Goal: Task Accomplishment & Management: Manage account settings

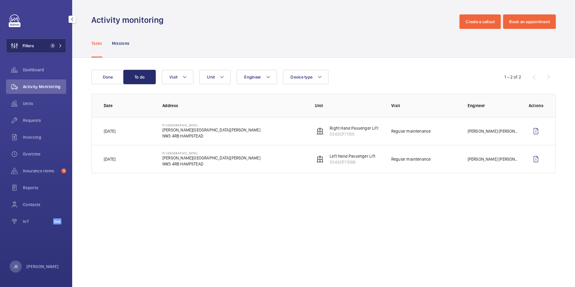
click at [37, 47] on button "Filters 1" at bounding box center [36, 45] width 60 height 14
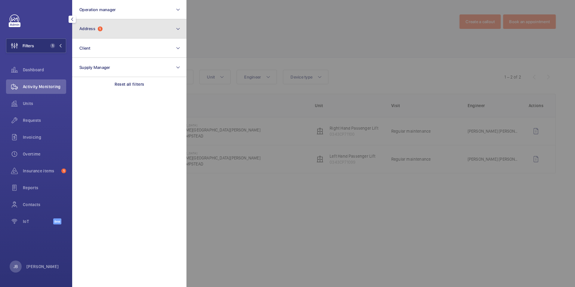
click at [128, 32] on button "Address 1" at bounding box center [129, 28] width 114 height 19
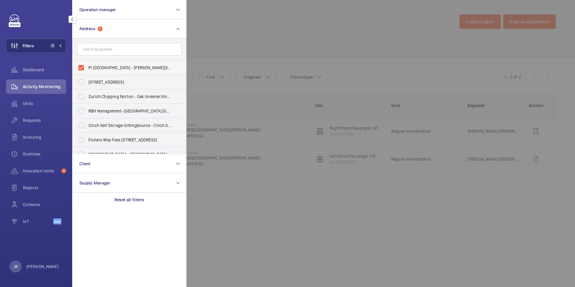
click at [82, 66] on label "PI [GEOGRAPHIC_DATA] - [PERSON_NAME][STREET_ADDRESS][PERSON_NAME]" at bounding box center [124, 67] width 105 height 14
click at [82, 66] on input "PI [GEOGRAPHIC_DATA] - [PERSON_NAME][STREET_ADDRESS][PERSON_NAME]" at bounding box center [81, 68] width 12 height 12
checkbox input "false"
paste input "5556310"
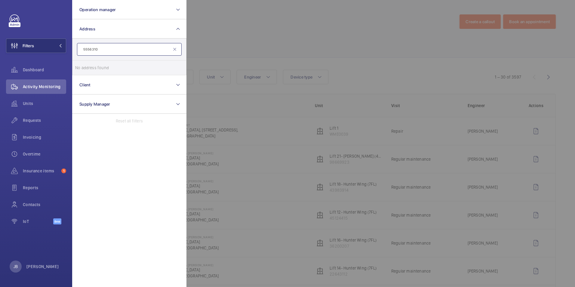
type input "5556310"
click at [113, 51] on input "5556310" at bounding box center [129, 49] width 105 height 13
drag, startPoint x: 107, startPoint y: 49, endPoint x: 77, endPoint y: 47, distance: 29.9
click at [57, 49] on wm-front-sidebar-menu-filter "Filters Operation manager Address 5556310 No address found Reset Client Supply …" at bounding box center [36, 45] width 60 height 14
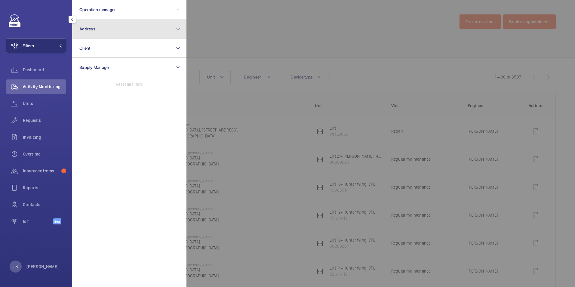
click at [109, 29] on button "Address" at bounding box center [129, 28] width 114 height 19
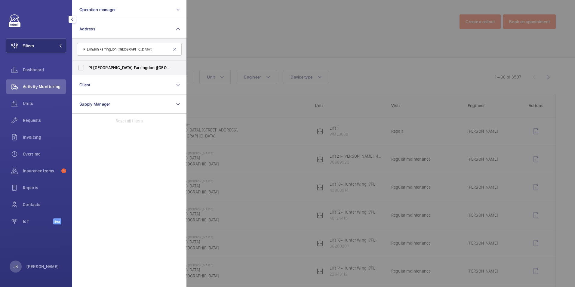
type input "PI London Farringdon (Smithfield)"
click at [81, 66] on label "PI London Farringdon (Smithfield) - 24-30 West Smithfield, WEST SMITHFIELD EC1A…" at bounding box center [124, 67] width 105 height 14
click at [81, 66] on input "PI London Farringdon (Smithfield) - 24-30 West Smithfield, WEST SMITHFIELD EC1A…" at bounding box center [81, 68] width 12 height 12
checkbox input "true"
click at [242, 23] on div at bounding box center [473, 143] width 575 height 287
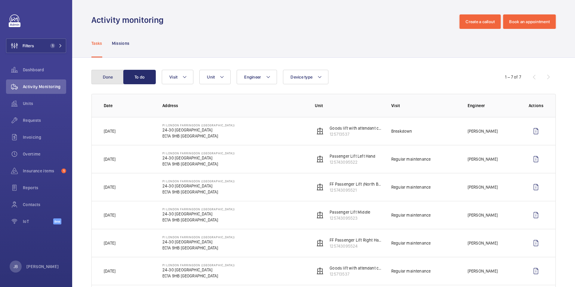
click at [102, 77] on button "Done" at bounding box center [107, 77] width 32 height 14
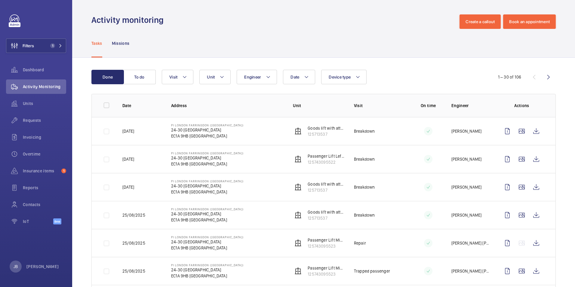
click at [532, 122] on td at bounding box center [522, 131] width 65 height 28
click at [532, 132] on wm-front-icon-button at bounding box center [536, 131] width 14 height 14
click at [99, 3] on wm-front-admin-header "Activity monitoring Create a callout Book an appointment" at bounding box center [323, 14] width 503 height 29
click at [23, 46] on span "Filters" at bounding box center [20, 45] width 28 height 14
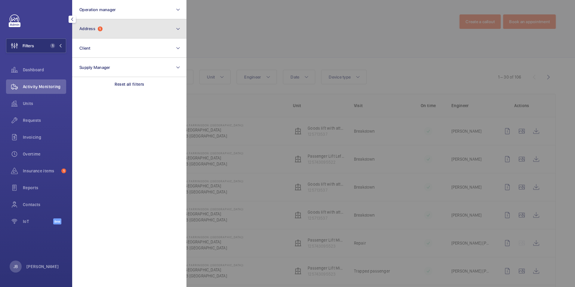
click at [104, 29] on button "Address 1" at bounding box center [129, 28] width 114 height 19
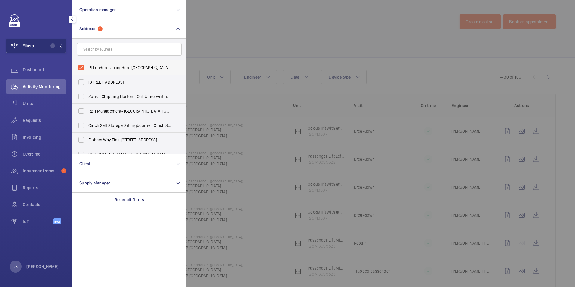
click at [82, 66] on label "PI London Farringdon (Smithfield) - 24-30 West Smithfield, WEST SMITHFIELD EC1A…" at bounding box center [124, 67] width 105 height 14
click at [82, 66] on input "PI London Farringdon (Smithfield) - 24-30 West Smithfield, WEST SMITHFIELD EC1A…" at bounding box center [81, 68] width 12 height 12
checkbox input "false"
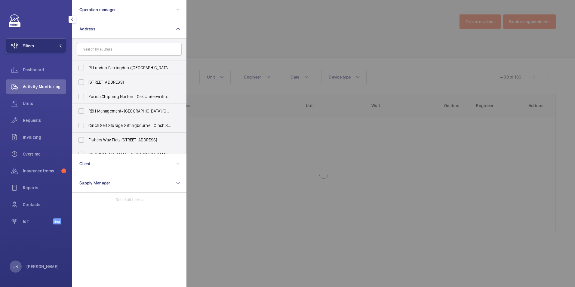
click at [247, 36] on div at bounding box center [473, 143] width 575 height 287
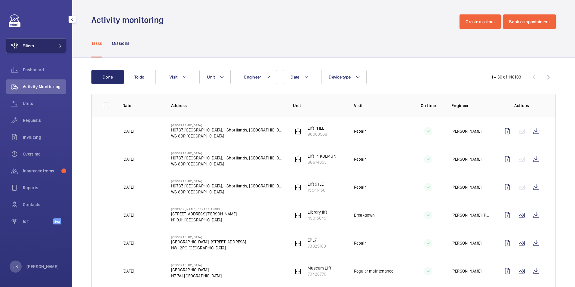
click at [54, 48] on button "Filters" at bounding box center [36, 45] width 60 height 14
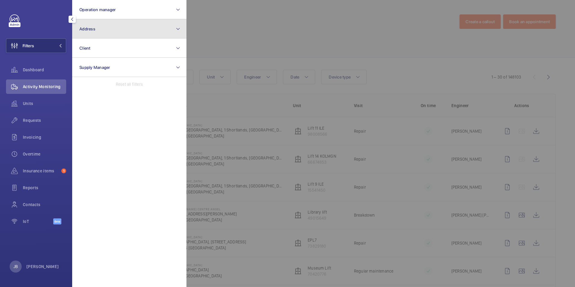
click at [120, 28] on button "Address" at bounding box center [129, 28] width 114 height 19
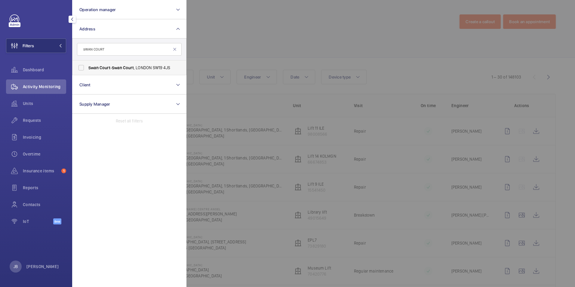
type input "sWAN COURT"
click at [101, 67] on span "Court" at bounding box center [105, 67] width 11 height 5
click at [87, 67] on input "Swan Court - Swan Court , LONDON SW19 4JS" at bounding box center [81, 68] width 12 height 12
checkbox input "true"
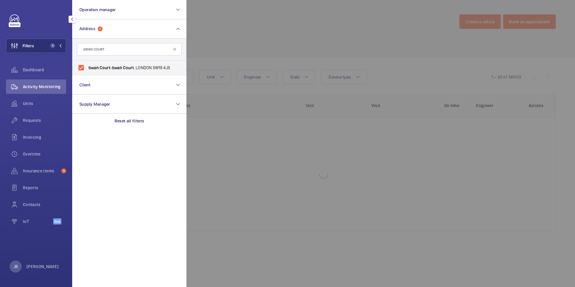
click at [232, 52] on div at bounding box center [473, 143] width 575 height 287
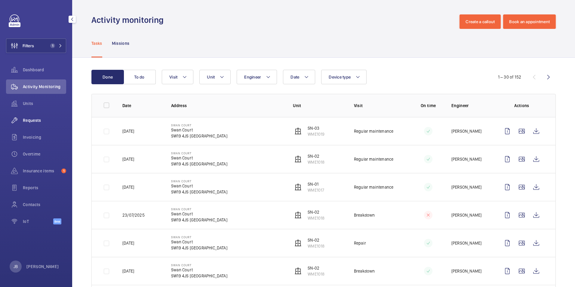
click at [39, 117] on span "Requests" at bounding box center [44, 120] width 43 height 6
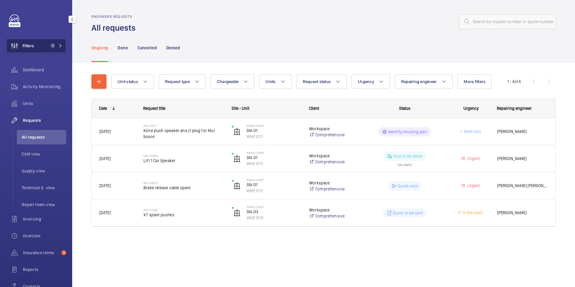
click at [43, 44] on button "Filters 1" at bounding box center [36, 45] width 60 height 14
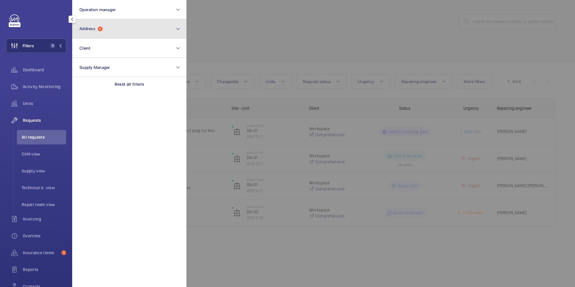
click at [115, 24] on button "Address 1" at bounding box center [129, 28] width 114 height 19
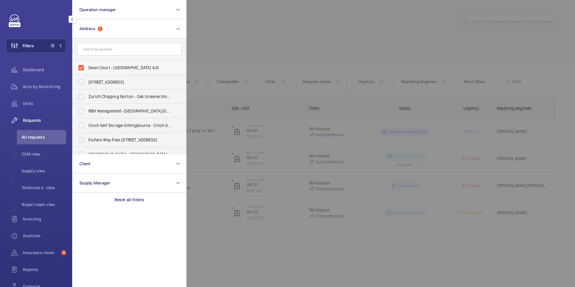
click at [87, 67] on label "Swan Court - Swan Court, LONDON SW19 4JS" at bounding box center [124, 67] width 105 height 14
click at [87, 67] on input "Swan Court - Swan Court, LONDON SW19 4JS" at bounding box center [81, 68] width 12 height 12
checkbox input "false"
click at [266, 20] on div at bounding box center [473, 143] width 575 height 287
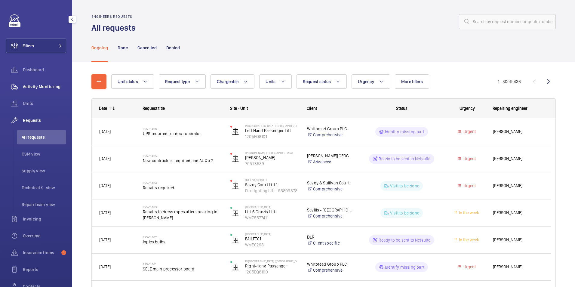
click at [35, 87] on span "Activity Monitoring" at bounding box center [44, 87] width 43 height 6
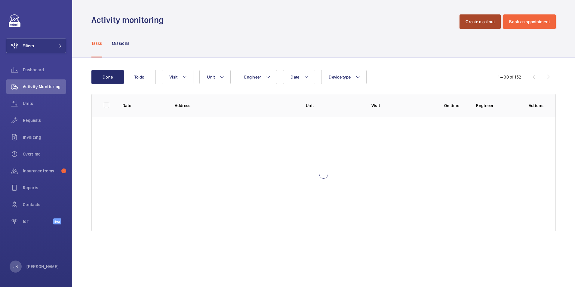
click at [474, 18] on button "Create a callout" at bounding box center [479, 21] width 41 height 14
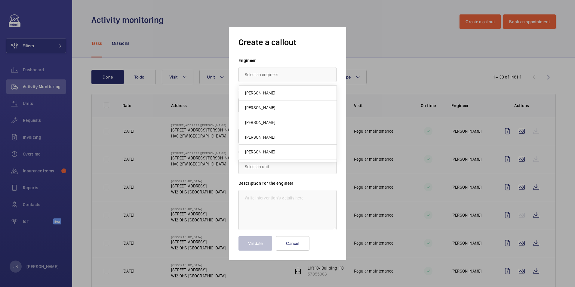
drag, startPoint x: 338, startPoint y: 14, endPoint x: 379, endPoint y: 30, distance: 44.7
click at [338, 15] on div at bounding box center [287, 143] width 575 height 287
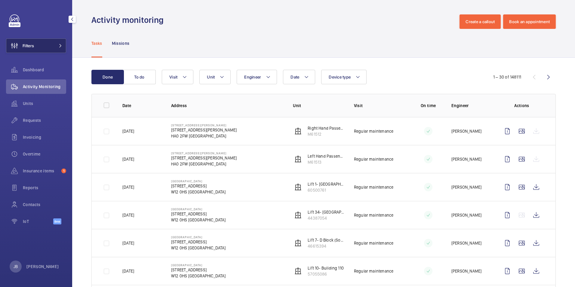
click at [41, 46] on button "Filters" at bounding box center [36, 45] width 60 height 14
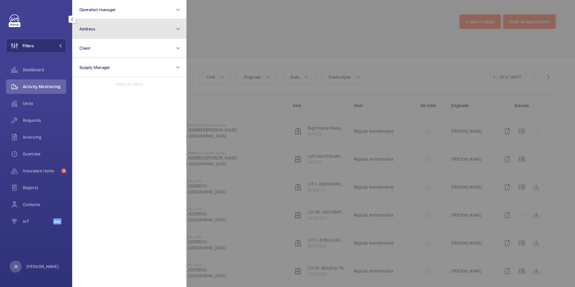
click at [114, 31] on button "Address" at bounding box center [129, 28] width 114 height 19
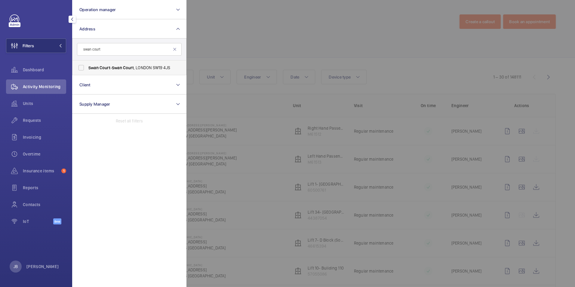
type input "swan court"
click at [84, 66] on label "Swan Court - Swan Court , LONDON SW19 4JS" at bounding box center [124, 67] width 105 height 14
click at [84, 66] on input "Swan Court - Swan Court , LONDON SW19 4JS" at bounding box center [81, 68] width 12 height 12
checkbox input "true"
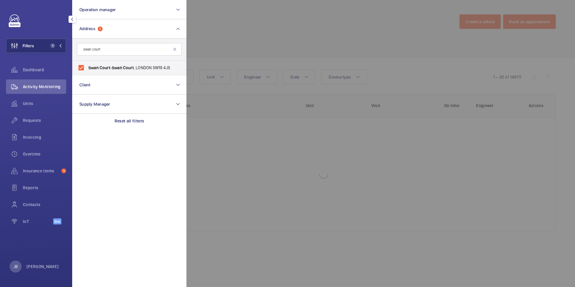
click at [261, 39] on div at bounding box center [473, 143] width 575 height 287
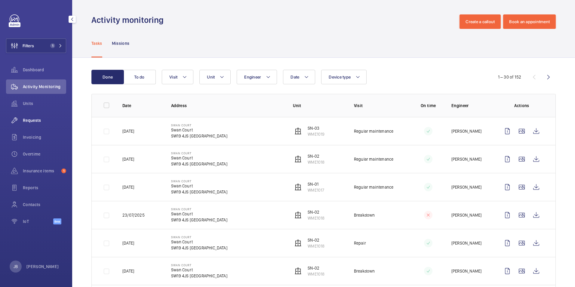
click at [34, 120] on span "Requests" at bounding box center [44, 120] width 43 height 6
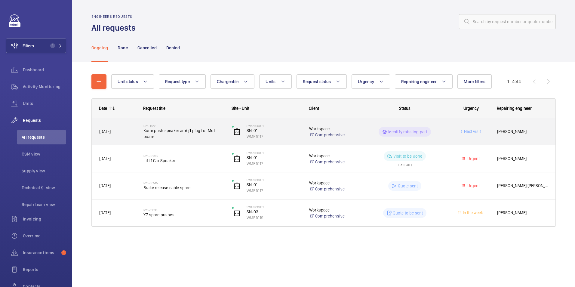
click at [306, 124] on div "Workspace Comprehensive" at bounding box center [329, 132] width 55 height 24
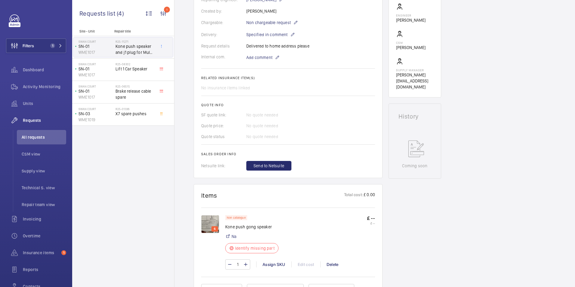
scroll to position [210, 0]
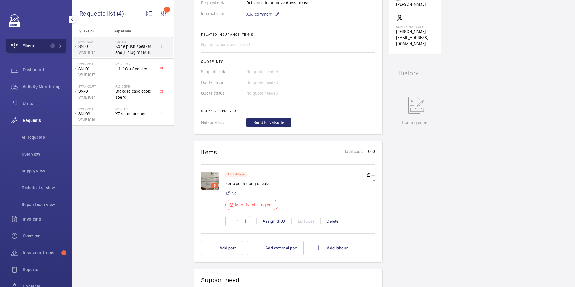
click at [31, 43] on span "Filters" at bounding box center [28, 46] width 11 height 6
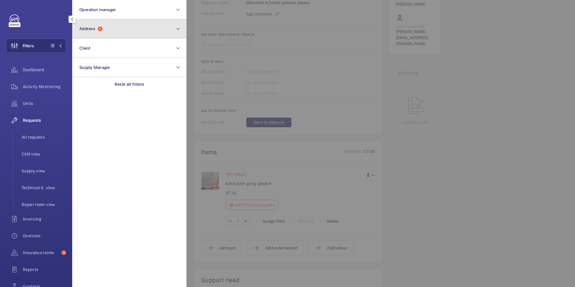
drag, startPoint x: 117, startPoint y: 30, endPoint x: 115, endPoint y: 34, distance: 4.4
click at [117, 30] on button "Address 1" at bounding box center [129, 28] width 114 height 19
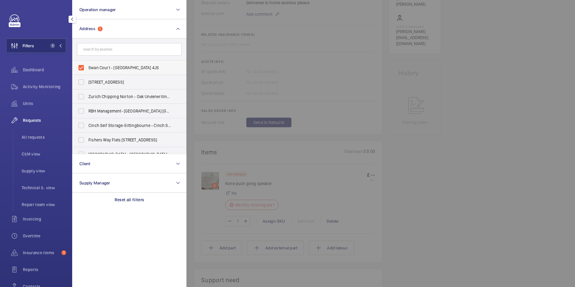
click at [86, 67] on label "Swan Court - Swan Court, LONDON SW19 4JS" at bounding box center [124, 67] width 105 height 14
click at [86, 67] on input "Swan Court - Swan Court, LONDON SW19 4JS" at bounding box center [81, 68] width 12 height 12
checkbox input "false"
click at [31, 120] on span "Requests" at bounding box center [44, 120] width 43 height 6
click at [309, 41] on div at bounding box center [473, 143] width 575 height 287
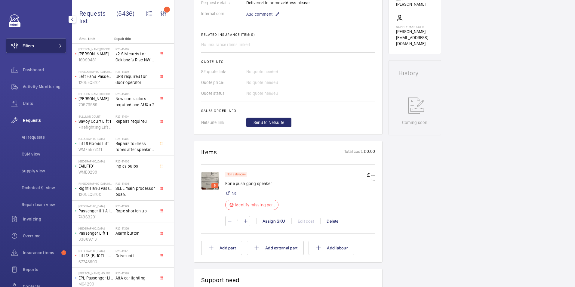
click at [38, 44] on button "Filters" at bounding box center [36, 45] width 60 height 14
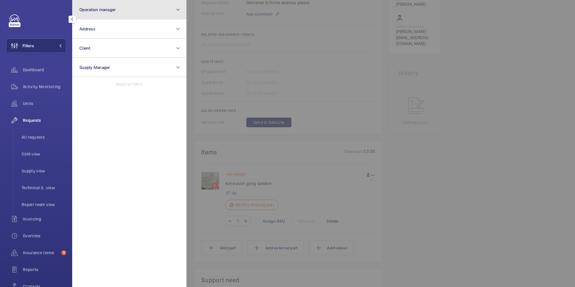
click at [105, 13] on button "Operation manager" at bounding box center [129, 9] width 114 height 19
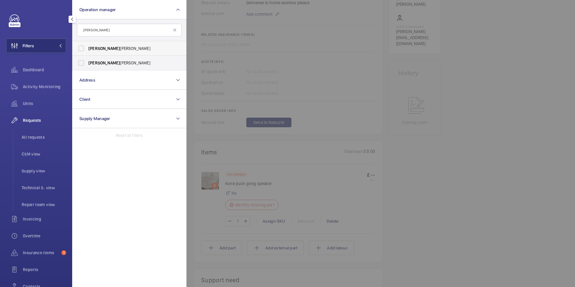
type input "connor"
click at [101, 51] on span "Connor" at bounding box center [104, 48] width 32 height 5
click at [87, 51] on input "Connor Dudley" at bounding box center [81, 48] width 12 height 12
checkbox input "true"
click at [33, 120] on span "Requests" at bounding box center [44, 120] width 43 height 6
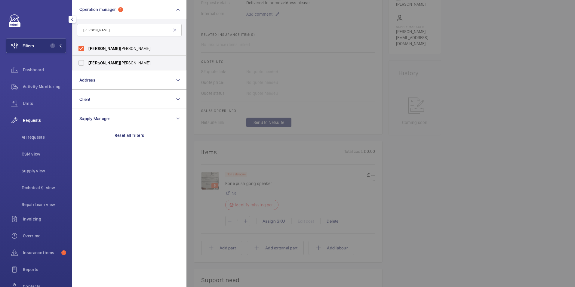
click at [504, 138] on div at bounding box center [473, 143] width 575 height 287
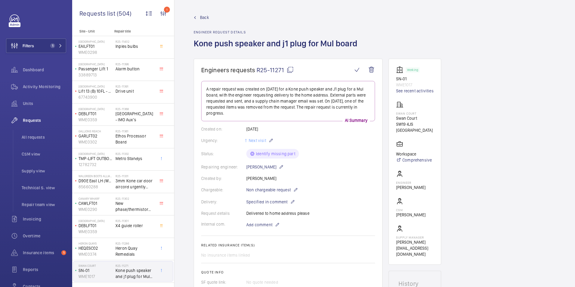
click at [204, 20] on span "Back" at bounding box center [204, 17] width 9 height 6
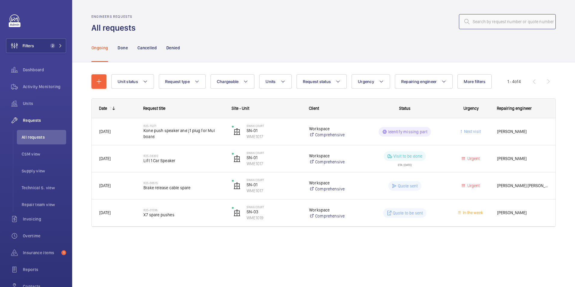
click at [496, 23] on input "text" at bounding box center [507, 21] width 97 height 15
paste input "R25-11062"
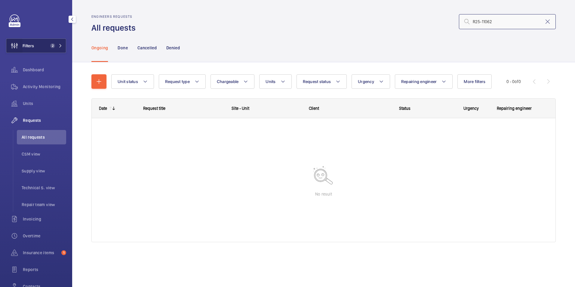
type input "R25-11062"
click at [17, 44] on wm-front-icon-button at bounding box center [14, 45] width 16 height 14
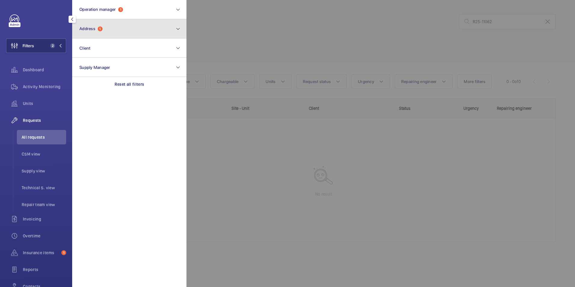
click at [125, 28] on button "Address 1" at bounding box center [129, 28] width 114 height 19
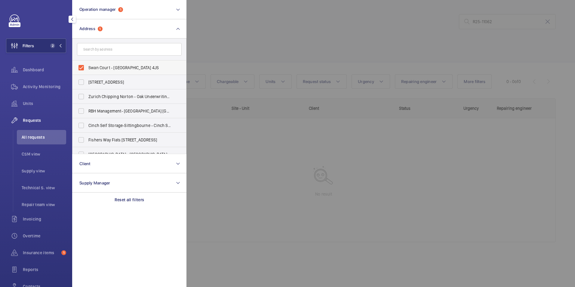
click at [86, 68] on label "Swan Court - Swan Court, LONDON SW19 4JS" at bounding box center [124, 67] width 105 height 14
click at [86, 68] on input "Swan Court - Swan Court, LONDON SW19 4JS" at bounding box center [81, 68] width 12 height 12
checkbox input "false"
click at [240, 32] on div at bounding box center [473, 143] width 575 height 287
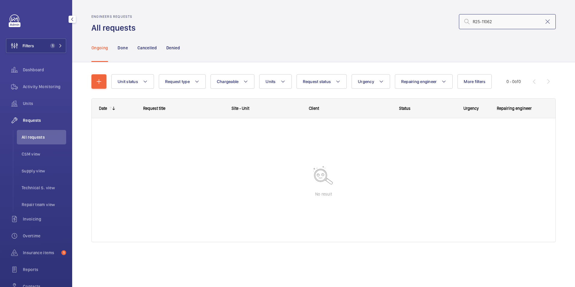
click at [496, 20] on input "R25-11062" at bounding box center [507, 21] width 97 height 15
click at [43, 49] on button "Filters 1" at bounding box center [36, 45] width 60 height 14
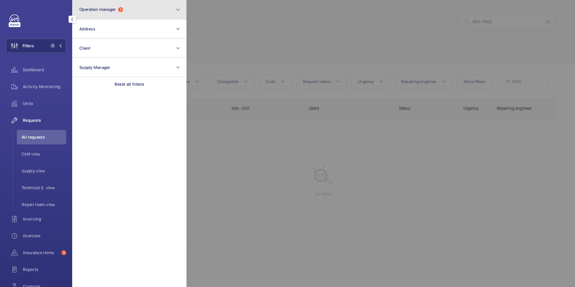
click at [125, 12] on button "Operation manager 1" at bounding box center [129, 9] width 114 height 19
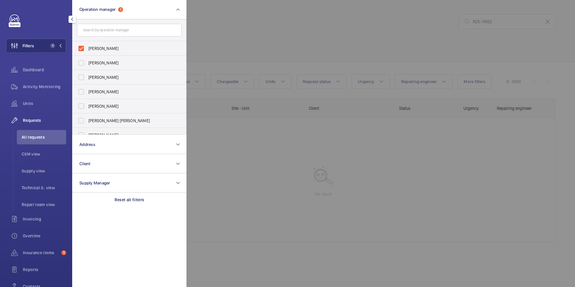
click at [67, 50] on div "Filters 1 Operation manager 1 Connor Dudley Abby Archer John Smith Rachael Hosk…" at bounding box center [36, 143] width 72 height 287
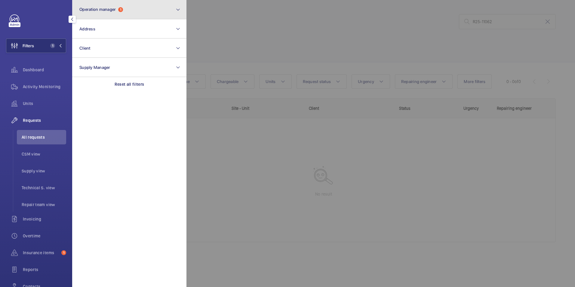
click at [113, 17] on button "Operation manager 1" at bounding box center [129, 9] width 114 height 19
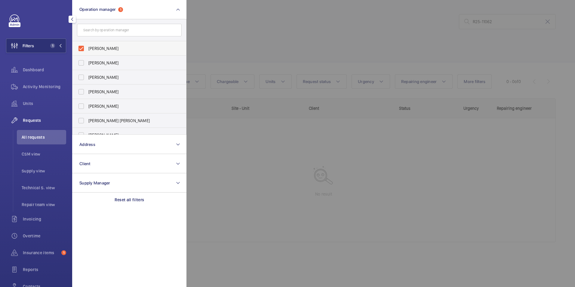
click at [81, 50] on label "[PERSON_NAME]" at bounding box center [124, 48] width 105 height 14
click at [81, 50] on input "[PERSON_NAME]" at bounding box center [81, 48] width 12 height 12
checkbox input "false"
click at [236, 16] on div at bounding box center [473, 143] width 575 height 287
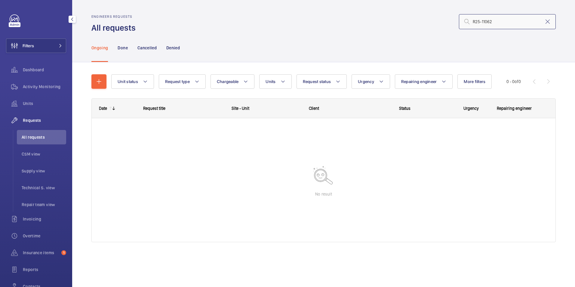
click at [493, 22] on input "R25-11062" at bounding box center [507, 21] width 97 height 15
drag, startPoint x: 493, startPoint y: 22, endPoint x: 453, endPoint y: 26, distance: 41.1
click at [453, 26] on div "R25-11062" at bounding box center [347, 21] width 416 height 14
click at [496, 21] on input "R25-11062" at bounding box center [507, 21] width 97 height 15
drag, startPoint x: 496, startPoint y: 22, endPoint x: 448, endPoint y: 24, distance: 47.8
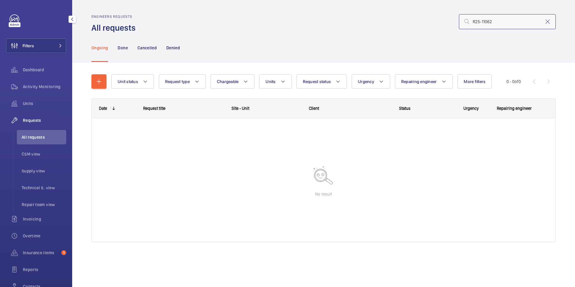
click at [448, 24] on div "R25-11062" at bounding box center [347, 21] width 416 height 14
drag, startPoint x: 504, startPoint y: 23, endPoint x: 446, endPoint y: 23, distance: 58.0
click at [446, 23] on div "R25-11062" at bounding box center [347, 21] width 416 height 14
type input "11062"
click at [117, 46] on nav "Ongoing Done Cancelled Denied" at bounding box center [135, 47] width 88 height 29
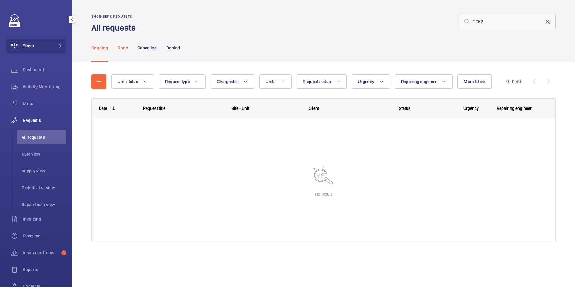
click at [122, 46] on p "Done" at bounding box center [123, 48] width 10 height 6
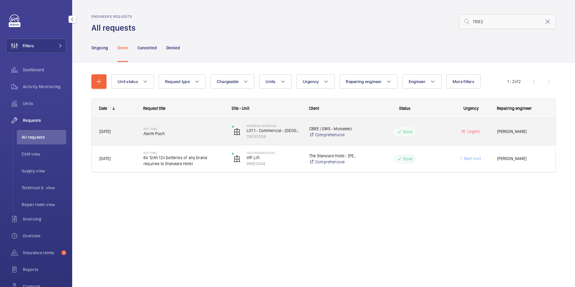
click at [428, 133] on wm-front-pills-cell "Done" at bounding box center [404, 132] width 81 height 10
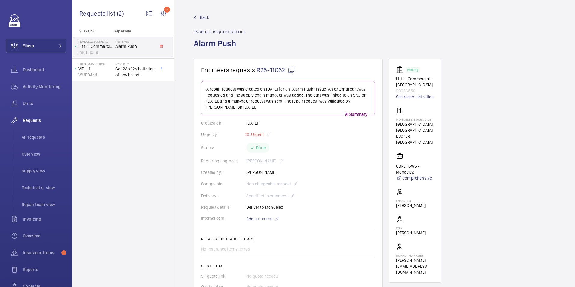
click at [201, 16] on span "Back" at bounding box center [204, 17] width 9 height 6
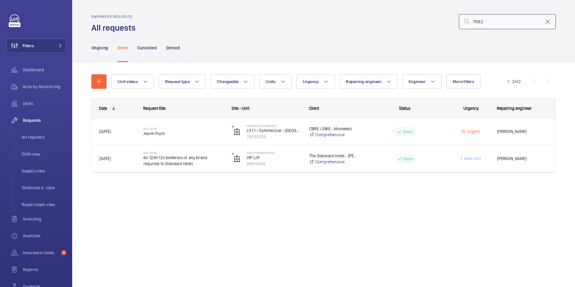
drag, startPoint x: 487, startPoint y: 22, endPoint x: 457, endPoint y: 23, distance: 29.8
click at [457, 23] on div "11062" at bounding box center [347, 21] width 416 height 14
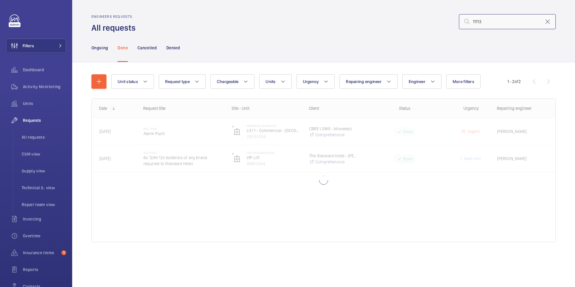
type input "11113"
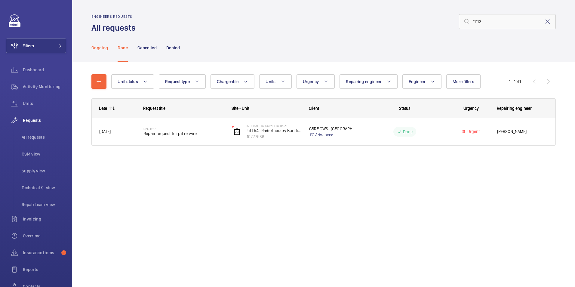
click at [92, 46] on p "Ongoing" at bounding box center [99, 48] width 17 height 6
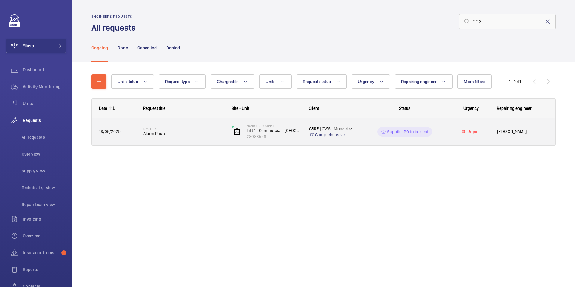
click at [404, 136] on div "Supplier PO to be sent" at bounding box center [404, 132] width 54 height 10
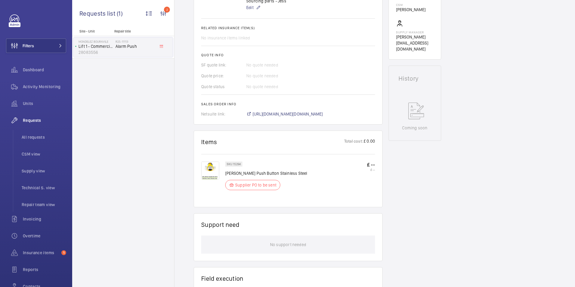
scroll to position [241, 0]
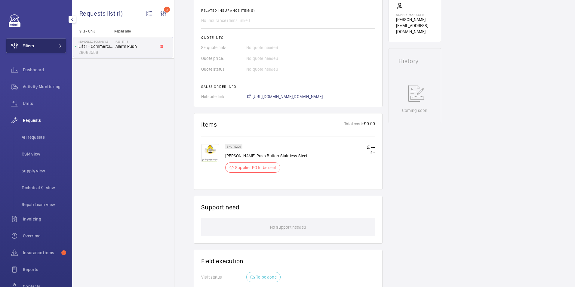
click at [40, 47] on button "Filters" at bounding box center [36, 45] width 60 height 14
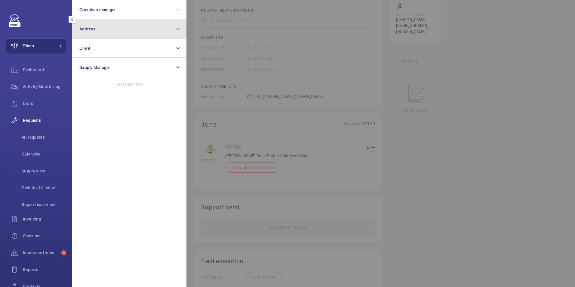
click at [139, 28] on button "Address" at bounding box center [129, 28] width 114 height 19
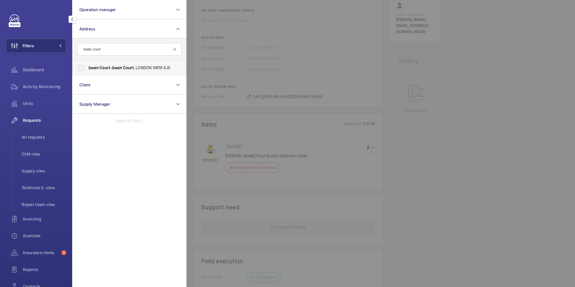
type input "Swan court"
click at [103, 67] on span "Court" at bounding box center [105, 67] width 11 height 5
click at [87, 67] on input "Swan Court - Swan Court , LONDON SW19 4JS" at bounding box center [81, 68] width 12 height 12
checkbox input "true"
click at [34, 119] on span "Requests" at bounding box center [44, 120] width 43 height 6
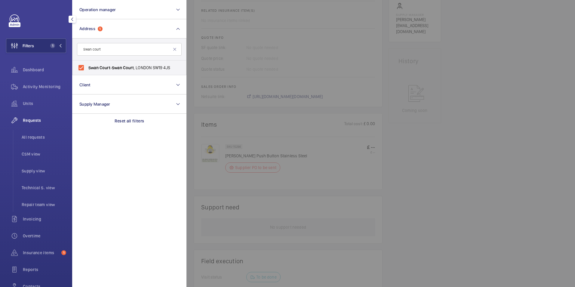
click at [128, 157] on section "Operation manager Address 1 Swan court Swan Court - Swan Court , LONDON SW19 4J…" at bounding box center [129, 143] width 114 height 287
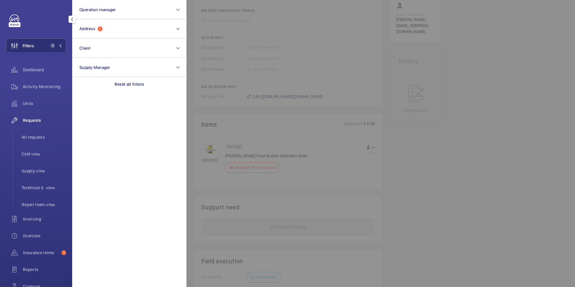
click at [550, 146] on div at bounding box center [473, 143] width 575 height 287
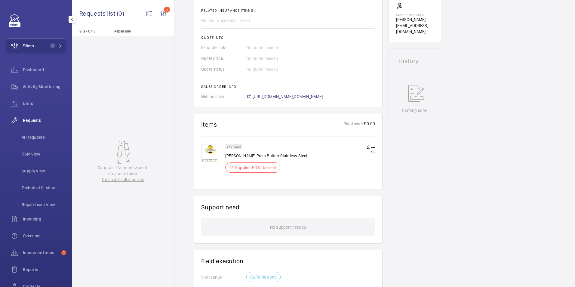
click at [28, 121] on span "Requests" at bounding box center [44, 120] width 43 height 6
click at [29, 113] on div "Units" at bounding box center [36, 104] width 60 height 17
click at [28, 125] on div "Requests" at bounding box center [36, 120] width 60 height 14
click at [30, 118] on span "Requests" at bounding box center [44, 120] width 43 height 6
click at [32, 118] on span "Requests" at bounding box center [44, 120] width 43 height 6
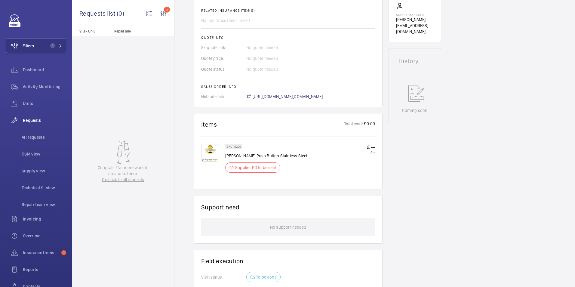
click at [499, 164] on div "Engineers requests R25-11113 A repair request was created on 2025-08-19 for a M…" at bounding box center [374, 113] width 401 height 591
click at [407, 177] on div "Working Lift 1 - Commercial - Bournville Place 28083556 See recent activities M…" at bounding box center [415, 104] width 53 height 572
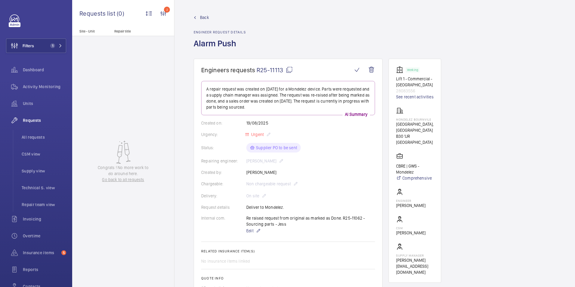
scroll to position [210, 0]
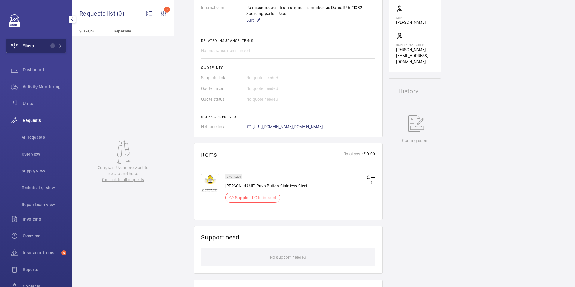
click at [43, 44] on button "Filters 1" at bounding box center [36, 45] width 60 height 14
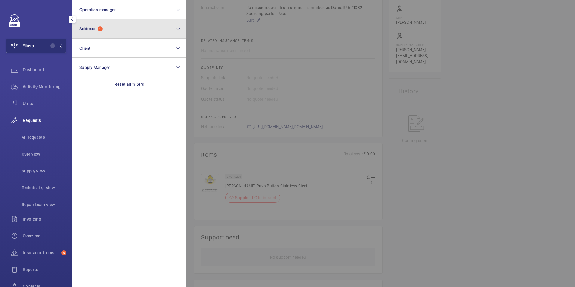
click at [105, 27] on button "Address 1" at bounding box center [129, 28] width 114 height 19
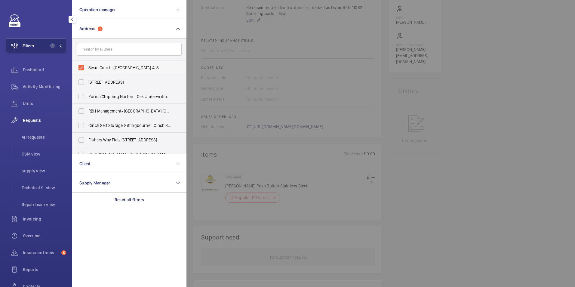
click at [83, 68] on label "Swan Court - [GEOGRAPHIC_DATA] 4JS" at bounding box center [124, 67] width 105 height 14
click at [83, 68] on input "Swan Court - [GEOGRAPHIC_DATA] 4JS" at bounding box center [81, 68] width 12 height 12
checkbox input "false"
click at [433, 75] on div at bounding box center [473, 143] width 575 height 287
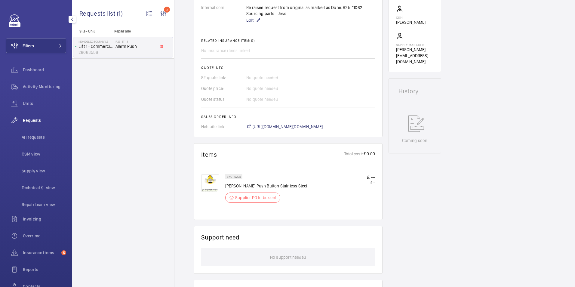
click at [23, 122] on span "Requests" at bounding box center [44, 120] width 43 height 6
click at [34, 122] on span "Requests" at bounding box center [44, 120] width 43 height 6
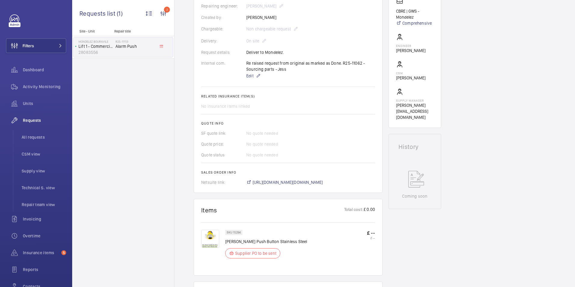
scroll to position [150, 0]
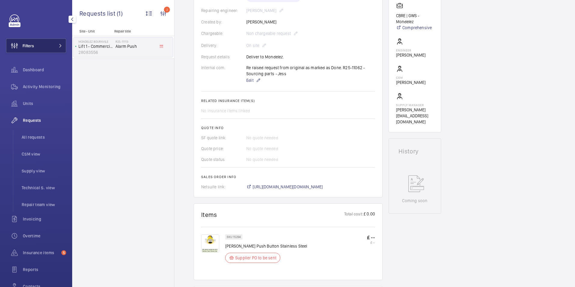
click at [41, 48] on button "Filters" at bounding box center [36, 45] width 60 height 14
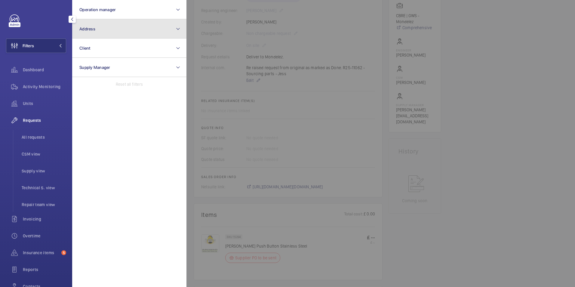
click at [103, 36] on button "Address" at bounding box center [129, 28] width 114 height 19
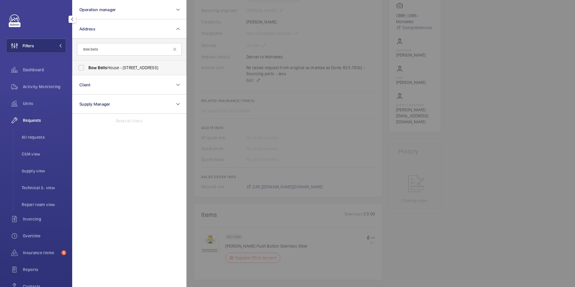
type input "Bow bells"
click at [77, 69] on label "Bow Bells House - 1 Bread St, LONDON EC4M 9BE" at bounding box center [124, 67] width 105 height 14
click at [77, 69] on input "Bow Bells House - 1 Bread St, LONDON EC4M 9BE" at bounding box center [81, 68] width 12 height 12
checkbox input "true"
click at [50, 84] on span "Activity Monitoring" at bounding box center [44, 87] width 43 height 6
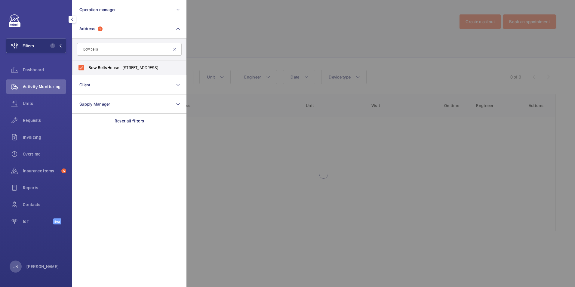
click at [262, 23] on div at bounding box center [473, 143] width 575 height 287
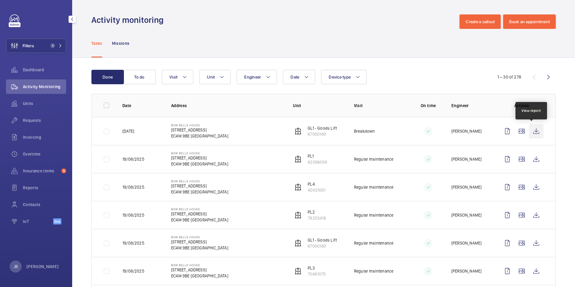
click at [532, 127] on wm-front-icon-button at bounding box center [536, 131] width 14 height 14
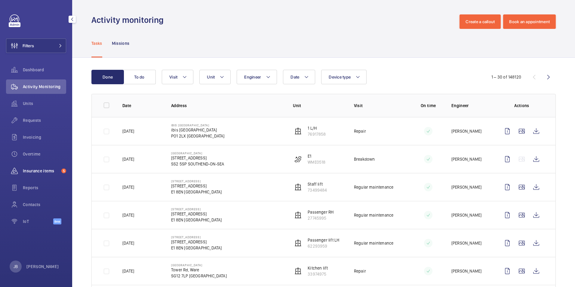
click at [41, 169] on span "Insurance items" at bounding box center [41, 171] width 36 height 6
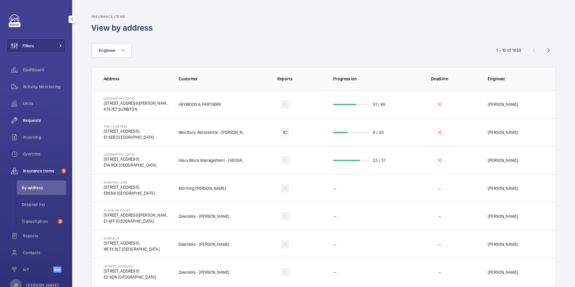
click at [38, 123] on span "Requests" at bounding box center [44, 120] width 43 height 6
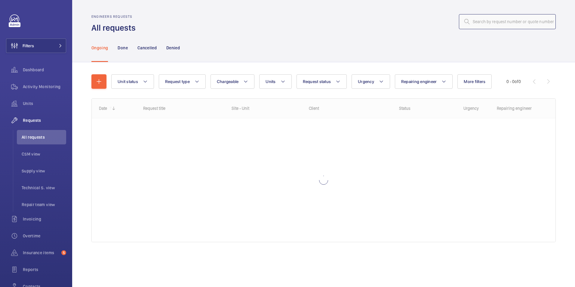
click at [493, 20] on input "text" at bounding box center [507, 21] width 97 height 15
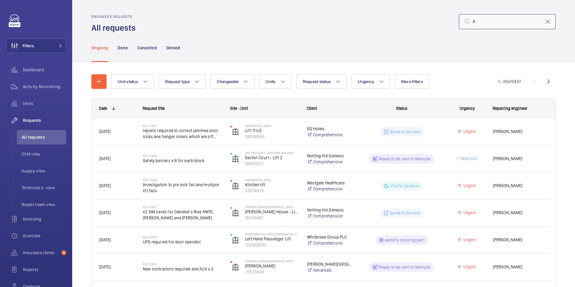
type input "R"
click at [488, 24] on input "R" at bounding box center [507, 21] width 97 height 15
click at [487, 23] on input "text" at bounding box center [507, 21] width 97 height 15
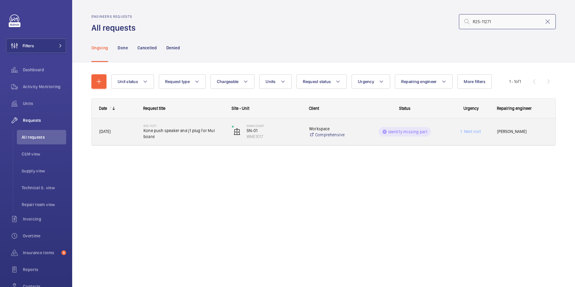
type input "R25-11271"
click at [404, 134] on p "Identify missing part" at bounding box center [407, 132] width 39 height 6
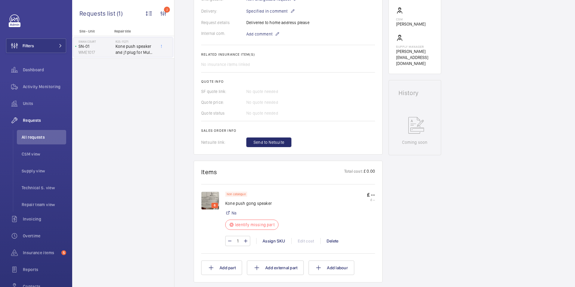
scroll to position [210, 0]
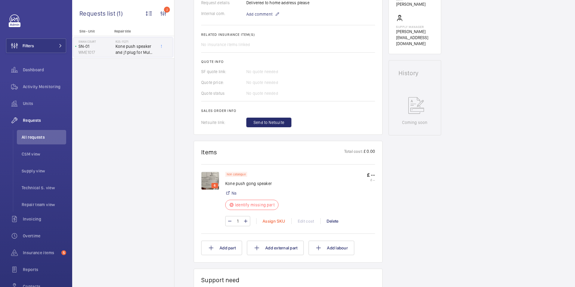
click at [270, 219] on div "Assign SKU" at bounding box center [273, 221] width 35 height 6
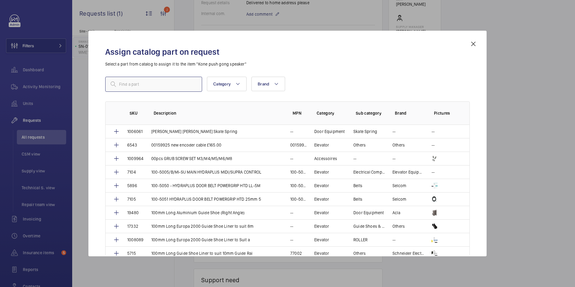
click at [144, 84] on input "text" at bounding box center [153, 84] width 97 height 15
paste input "36342"
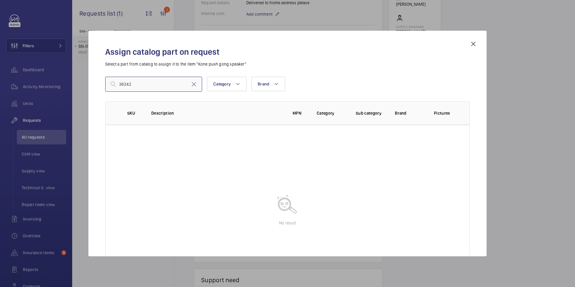
click at [139, 83] on input "36342" at bounding box center [153, 84] width 97 height 15
type input "36342"
click at [195, 87] on mat-icon at bounding box center [193, 84] width 7 height 7
click at [474, 44] on mat-icon at bounding box center [473, 43] width 7 height 7
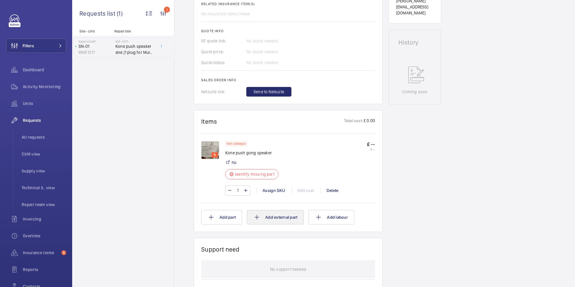
scroll to position [271, 0]
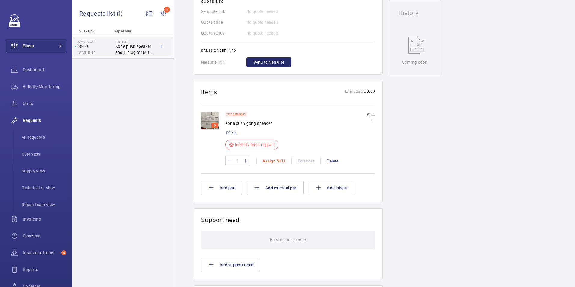
click at [272, 163] on div "Assign SKU" at bounding box center [273, 161] width 35 height 6
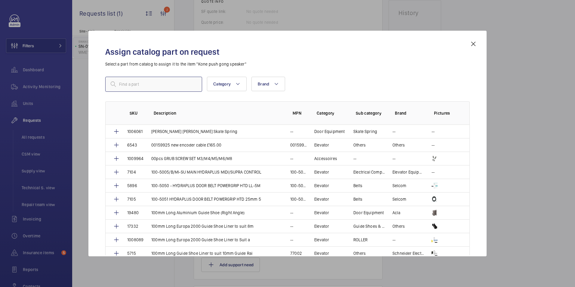
click at [120, 83] on input "text" at bounding box center [153, 84] width 97 height 15
paste input "36342"
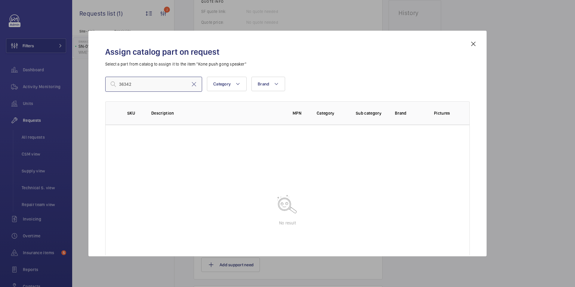
click at [140, 84] on input "36342" at bounding box center [153, 84] width 97 height 15
click at [115, 83] on mat-icon at bounding box center [113, 84] width 7 height 7
click at [118, 83] on input "36342" at bounding box center [153, 84] width 97 height 15
click at [161, 81] on input "36342" at bounding box center [153, 84] width 97 height 15
click at [132, 83] on input "36342" at bounding box center [153, 84] width 97 height 15
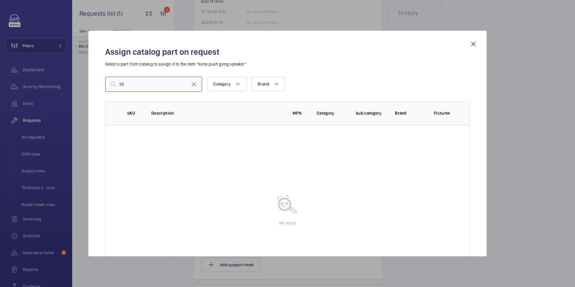
type input "3"
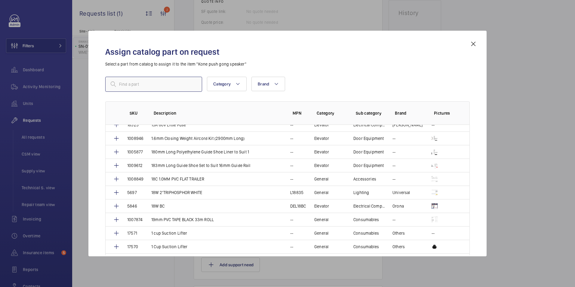
scroll to position [1258, 0]
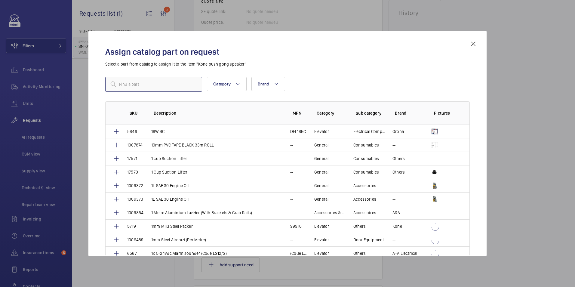
click at [133, 81] on input "text" at bounding box center [153, 84] width 97 height 15
paste input "36342"
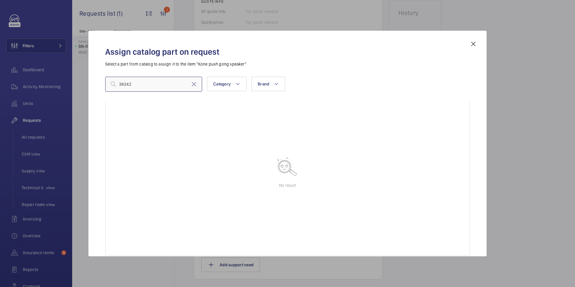
scroll to position [38, 0]
click at [148, 86] on input "36342" at bounding box center [153, 84] width 97 height 15
click at [152, 85] on input "36342" at bounding box center [153, 84] width 97 height 15
click at [155, 78] on input "36342" at bounding box center [153, 84] width 97 height 15
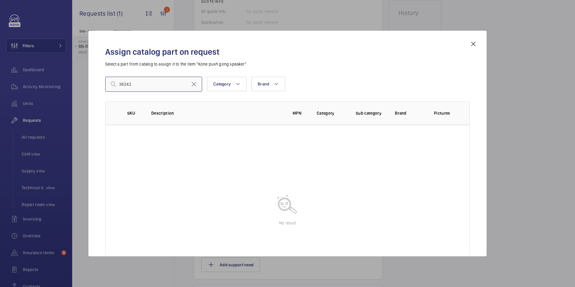
drag, startPoint x: 133, startPoint y: 86, endPoint x: 110, endPoint y: 85, distance: 23.2
click at [110, 85] on div "36342" at bounding box center [153, 84] width 97 height 15
click at [127, 85] on input "Kony Speaker" at bounding box center [153, 84] width 97 height 15
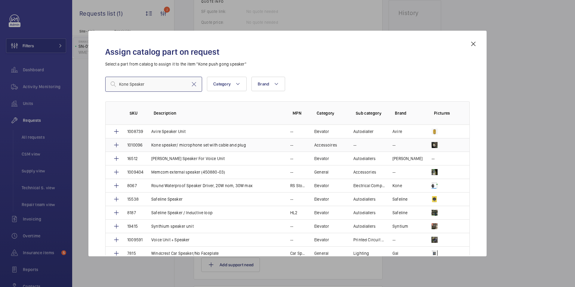
type input "Kone Speaker"
click at [192, 146] on p "Kone speaker/ microphone set with cable and plug" at bounding box center [198, 145] width 95 height 6
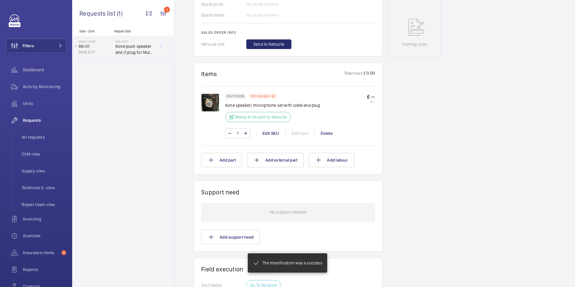
scroll to position [295, 0]
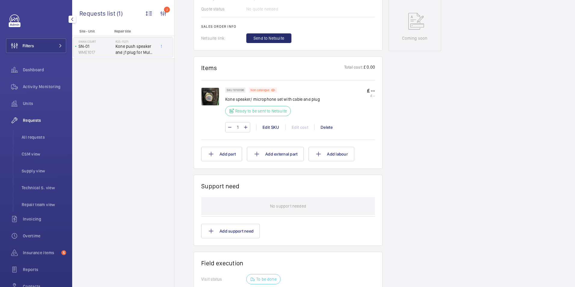
click at [32, 118] on span "Requests" at bounding box center [44, 120] width 43 height 6
click at [34, 122] on span "Requests" at bounding box center [44, 120] width 43 height 6
click at [35, 84] on span "Activity Monitoring" at bounding box center [44, 87] width 43 height 6
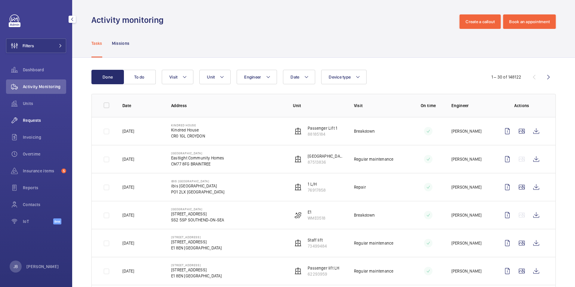
click at [32, 119] on span "Requests" at bounding box center [44, 120] width 43 height 6
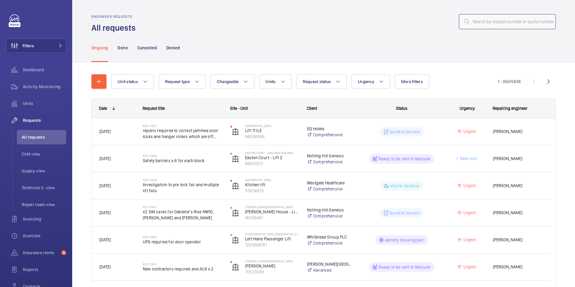
click at [472, 25] on input "text" at bounding box center [507, 21] width 97 height 15
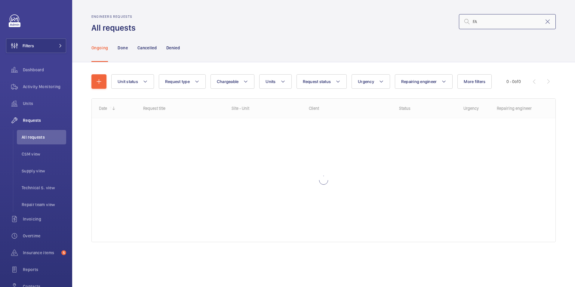
type input "F"
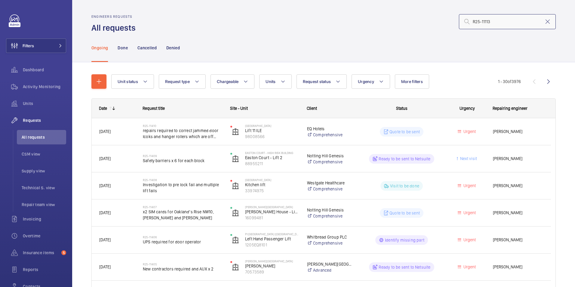
type input "R25-11113"
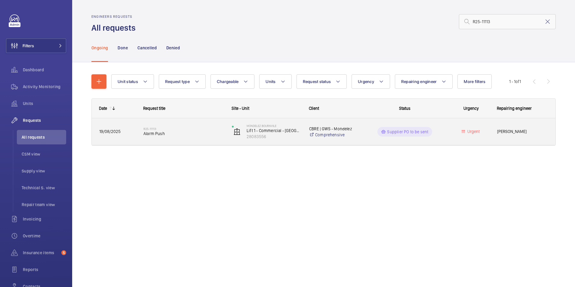
click at [326, 140] on div "CBRE | GWS - Mondelez Comprehensive" at bounding box center [329, 132] width 55 height 24
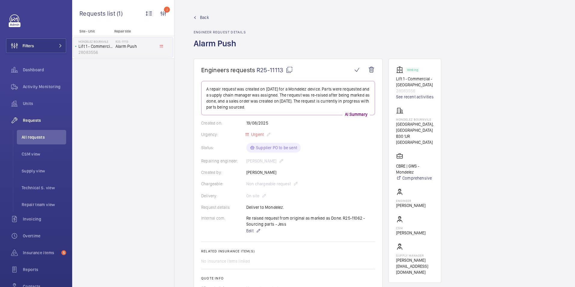
scroll to position [210, 0]
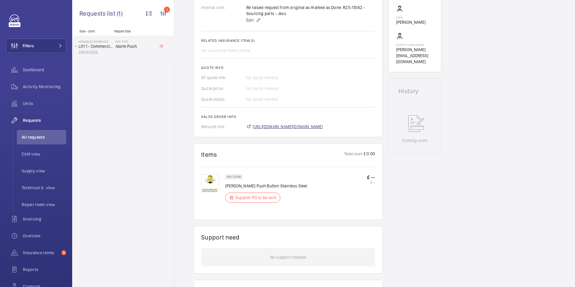
click at [311, 126] on span "[URL][DOMAIN_NAME][DOMAIN_NAME]" at bounding box center [288, 127] width 70 height 6
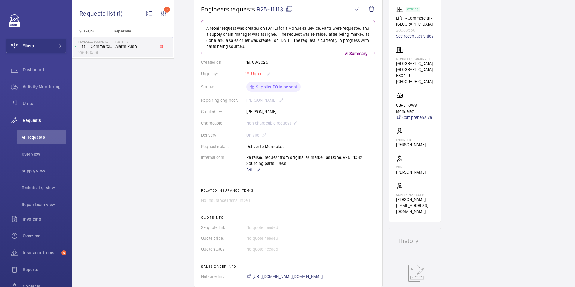
scroll to position [60, 0]
drag, startPoint x: 396, startPoint y: 60, endPoint x: 431, endPoint y: 60, distance: 35.5
click at [431, 60] on wm-front-card "Working Lift 1 - Commercial - Bournville Place 28083556 See recent activities M…" at bounding box center [415, 110] width 53 height 224
drag, startPoint x: 431, startPoint y: 60, endPoint x: 426, endPoint y: 59, distance: 5.1
copy p "Mondelez Bournvile"
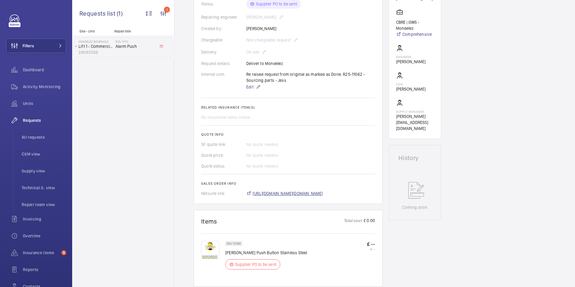
scroll to position [180, 0]
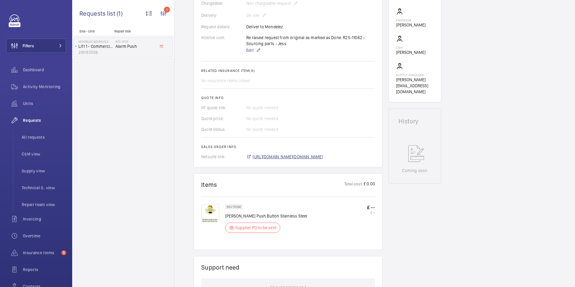
click at [291, 158] on span "[URL][DOMAIN_NAME][DOMAIN_NAME]" at bounding box center [288, 157] width 70 height 6
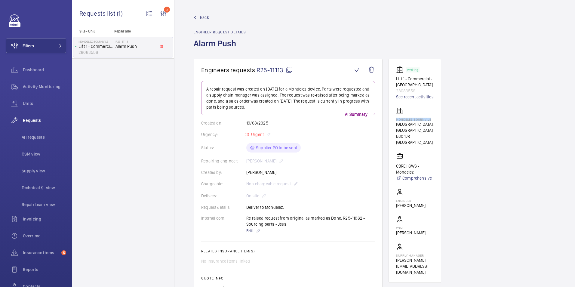
scroll to position [180, 0]
